Goal: Task Accomplishment & Management: Manage account settings

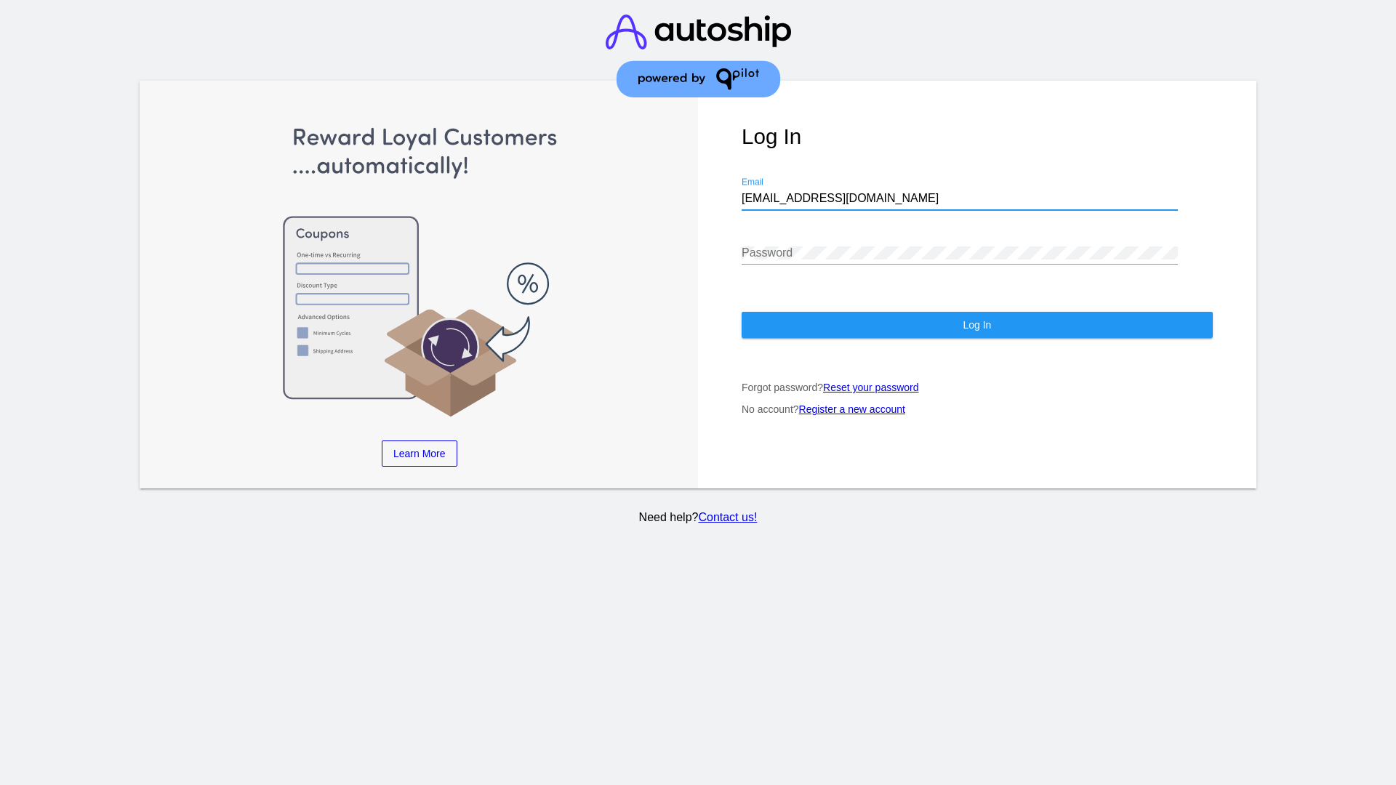
type input "[EMAIL_ADDRESS][DOMAIN_NAME]"
click at [977, 325] on span "Log In" at bounding box center [977, 325] width 28 height 12
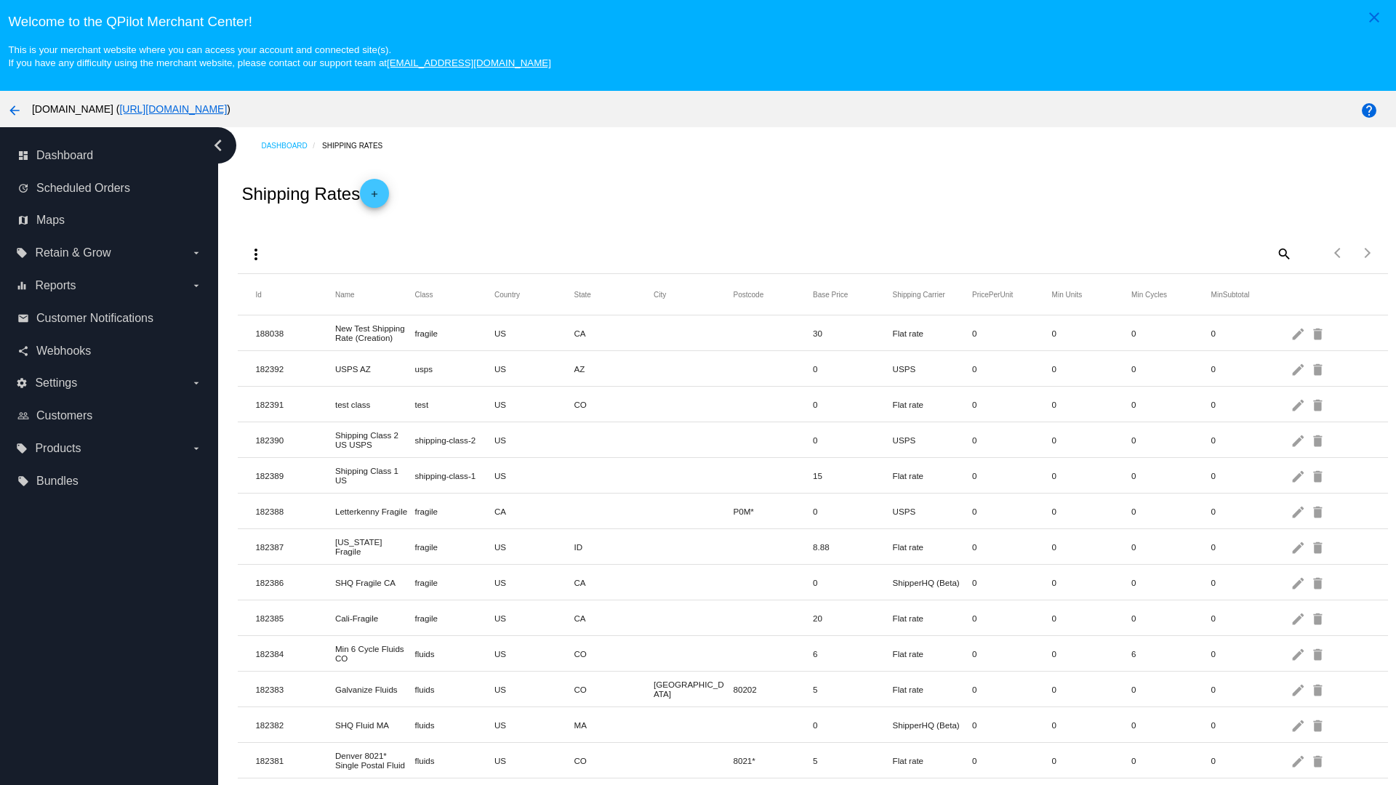
click at [256, 254] on mat-icon "more_vert" at bounding box center [255, 254] width 17 height 17
click at [284, 289] on button "file_download Export" at bounding box center [283, 289] width 84 height 35
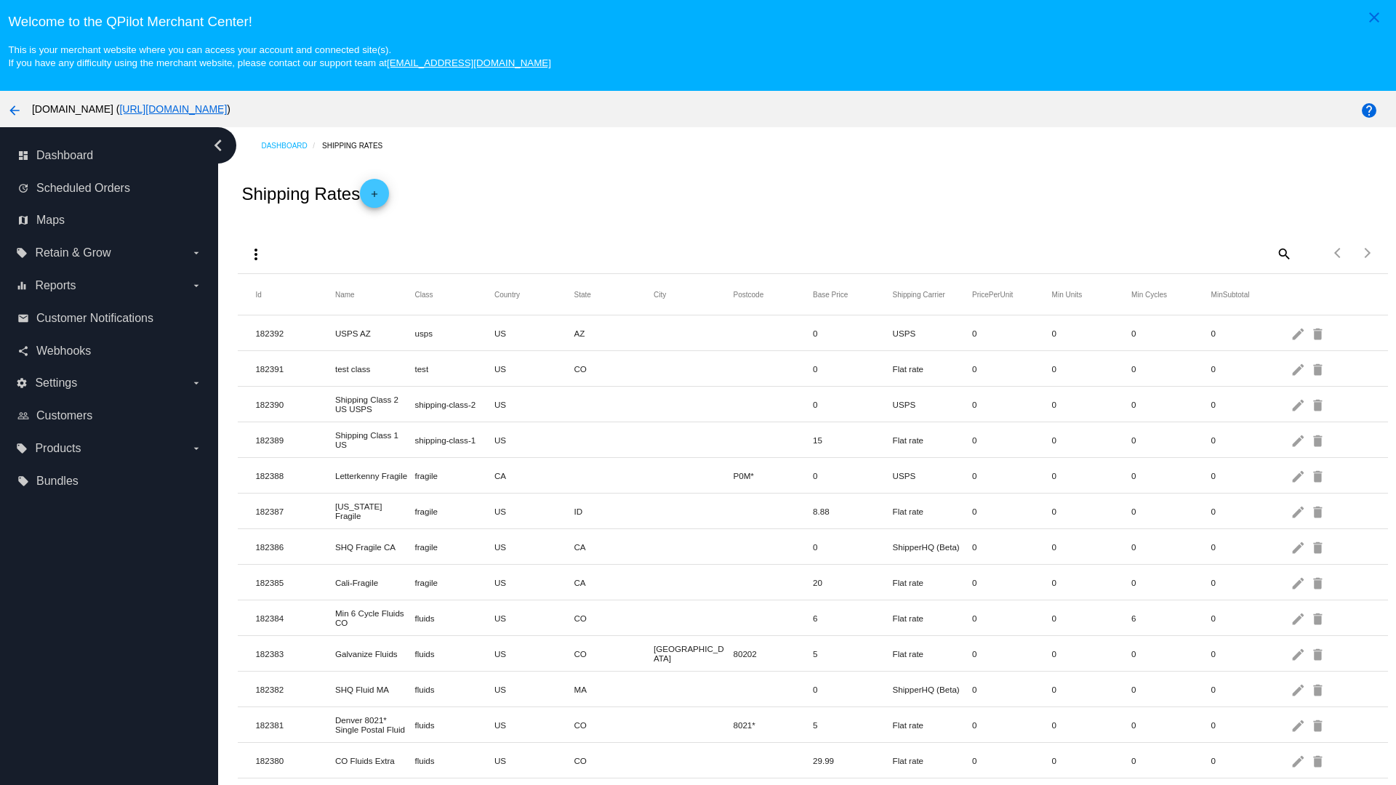
click at [256, 254] on mat-icon "more_vert" at bounding box center [255, 254] width 17 height 17
click at [284, 304] on button "file_upload Import" at bounding box center [283, 295] width 84 height 17
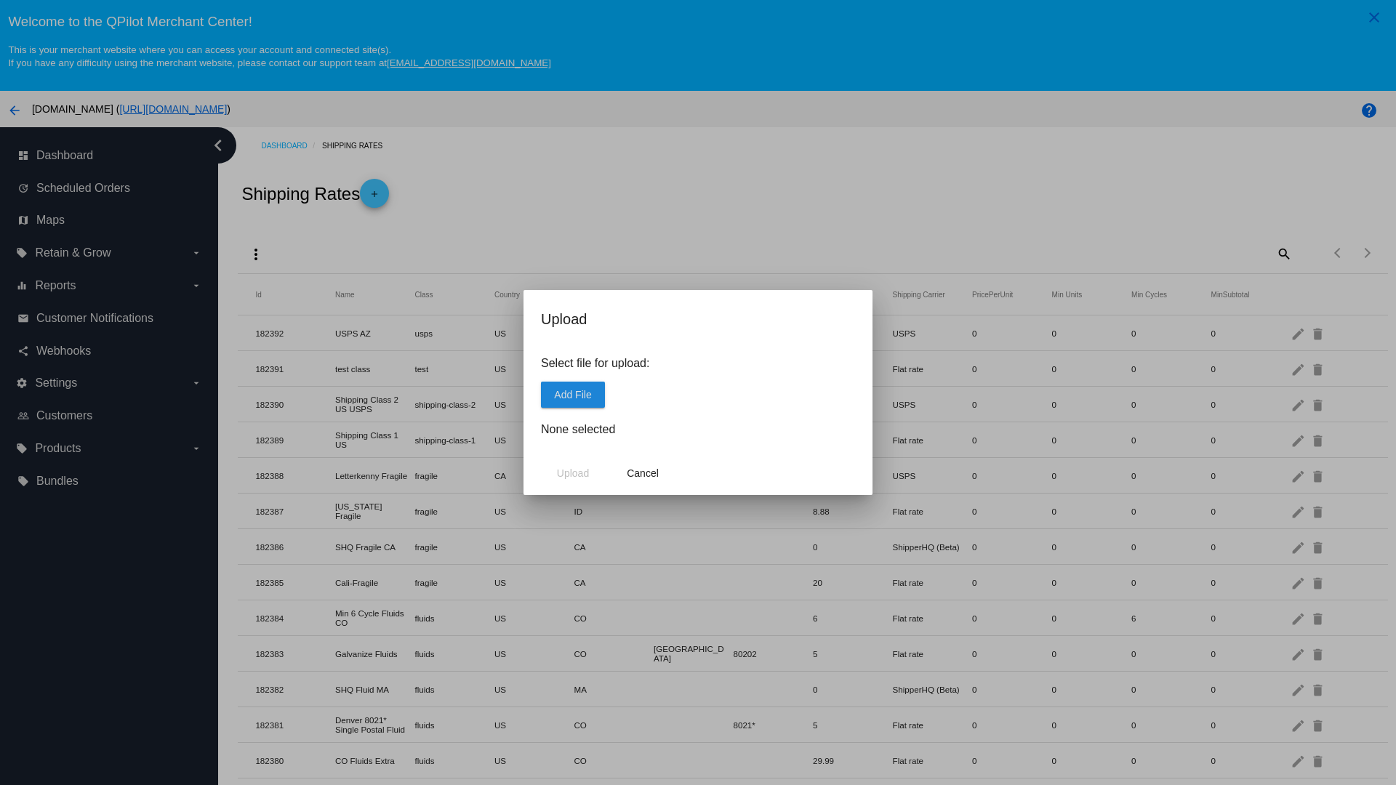
click at [573, 394] on span "Add File" at bounding box center [572, 395] width 37 height 12
click at [573, 473] on span "Upload" at bounding box center [573, 474] width 32 height 12
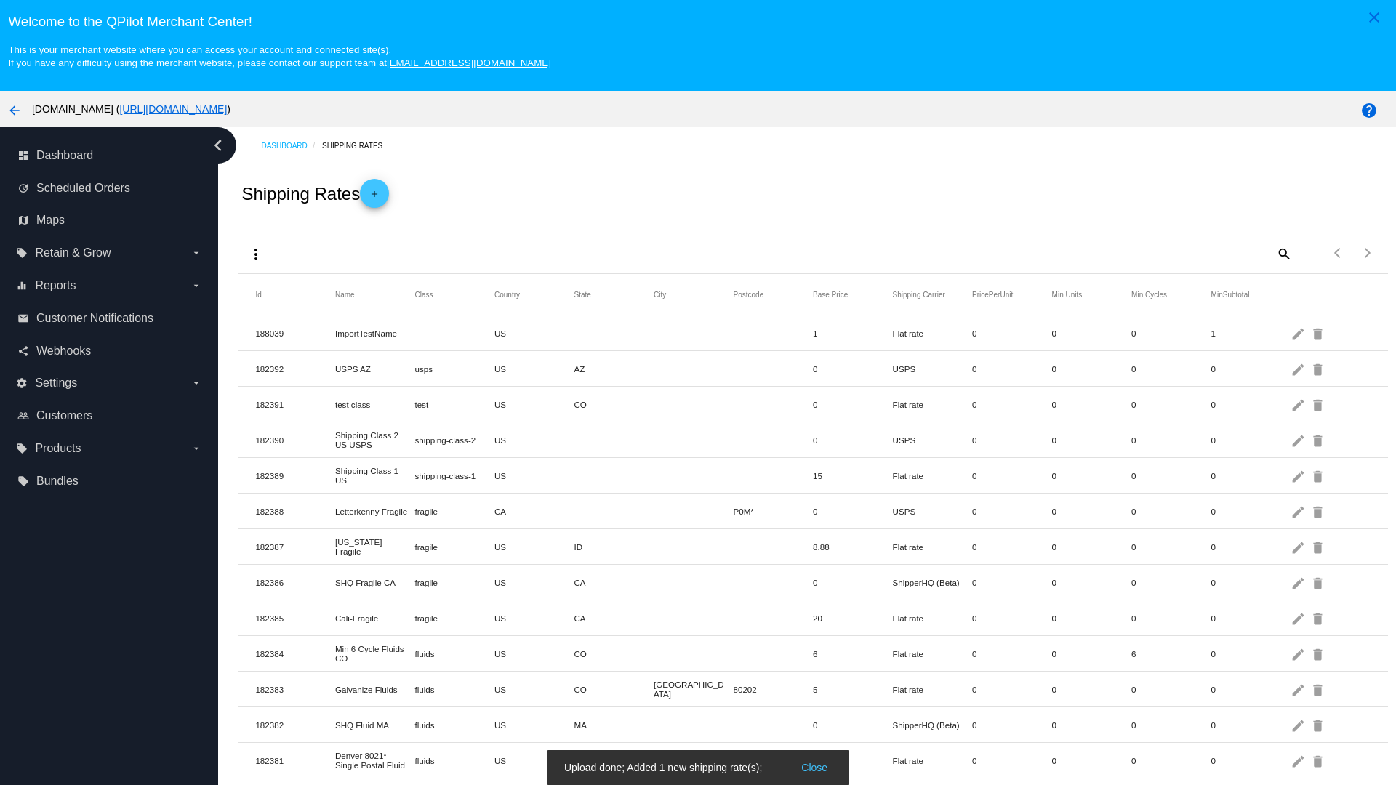
click at [1319, 333] on mat-icon "delete" at bounding box center [1318, 333] width 17 height 23
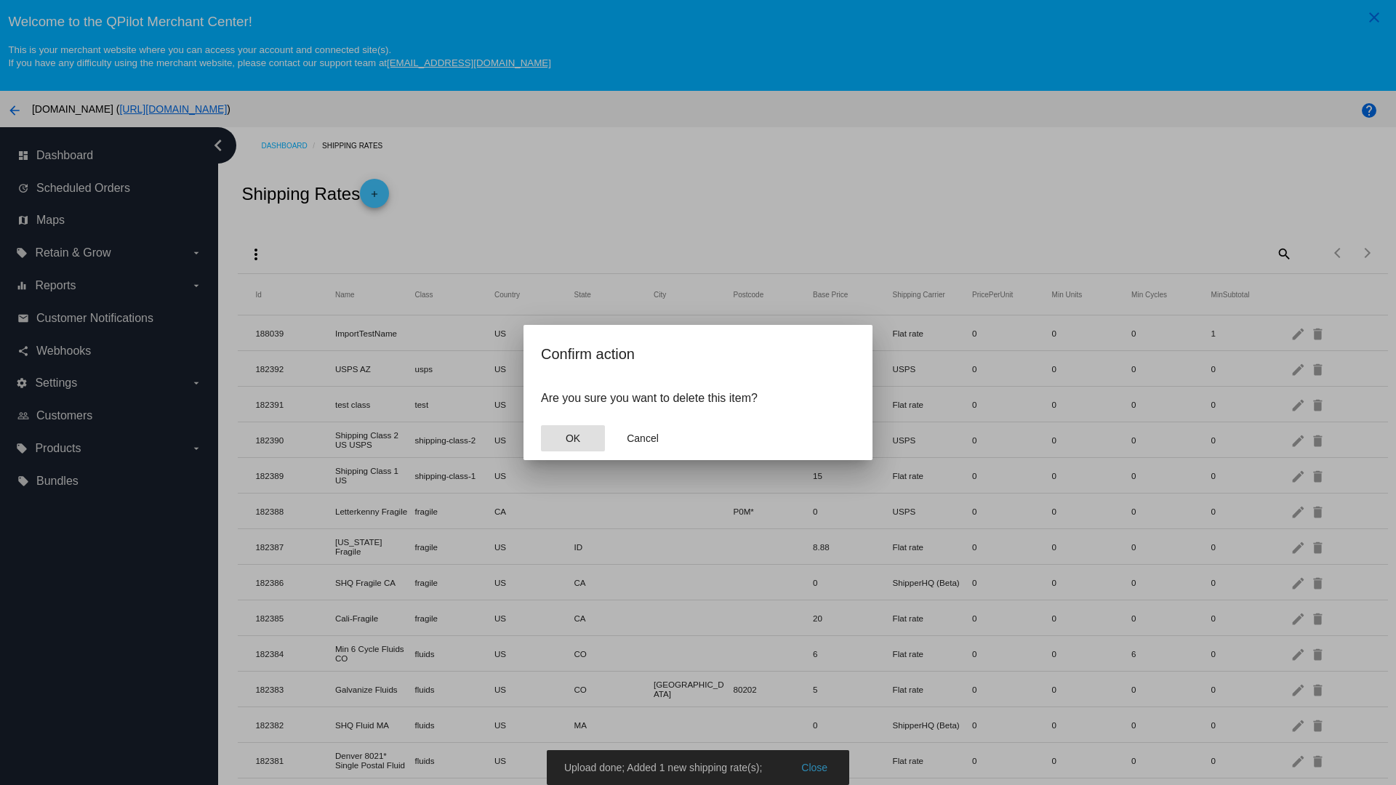
click at [573, 438] on span "OK" at bounding box center [573, 439] width 15 height 12
